Goal: Navigation & Orientation: Go to known website

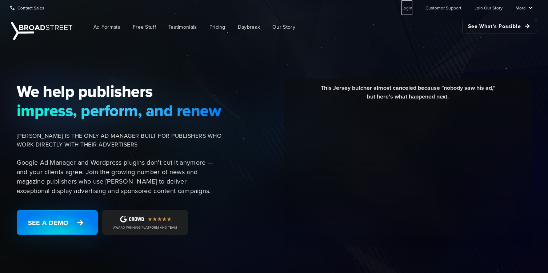
click at [407, 8] on link "Login" at bounding box center [407, 7] width 11 height 15
click at [410, 10] on link "Login" at bounding box center [407, 7] width 11 height 15
click at [408, 10] on link "Login" at bounding box center [407, 7] width 11 height 15
